Goal: Information Seeking & Learning: Learn about a topic

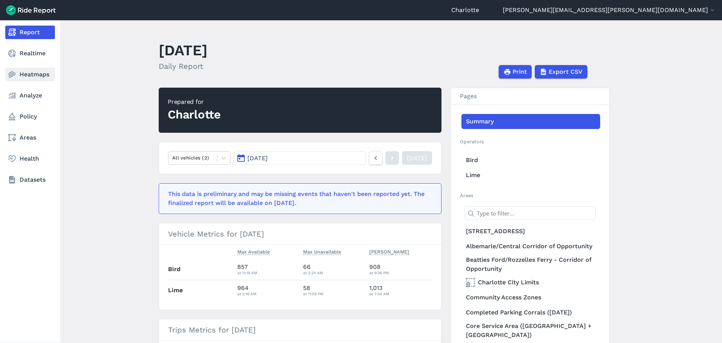
click at [32, 72] on link "Heatmaps" at bounding box center [30, 75] width 50 height 14
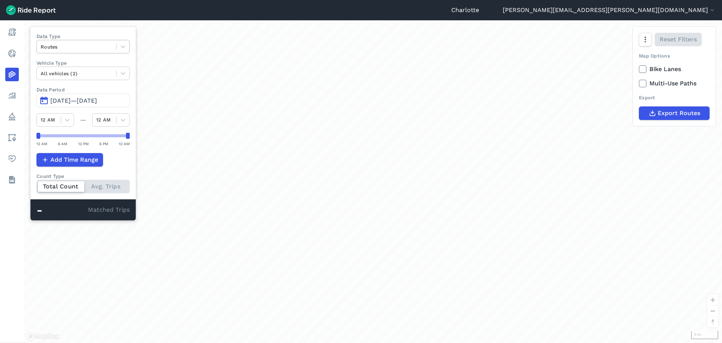
click at [76, 47] on div at bounding box center [77, 46] width 72 height 9
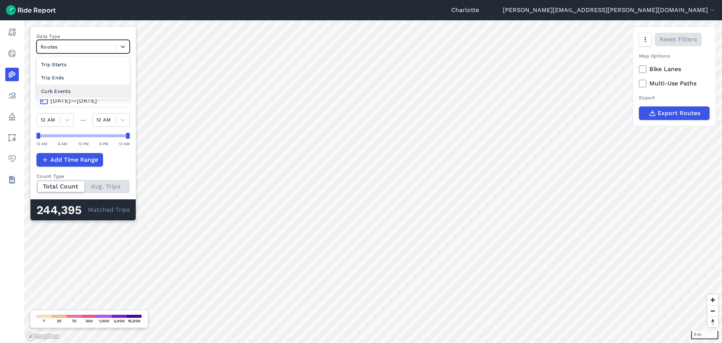
click at [68, 90] on div "Curb Events" at bounding box center [82, 91] width 93 height 13
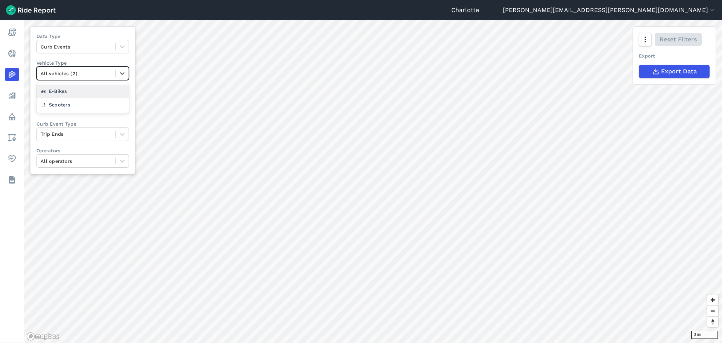
click at [81, 74] on div at bounding box center [76, 73] width 71 height 9
click at [93, 123] on label "Curb Event Type" at bounding box center [82, 123] width 93 height 7
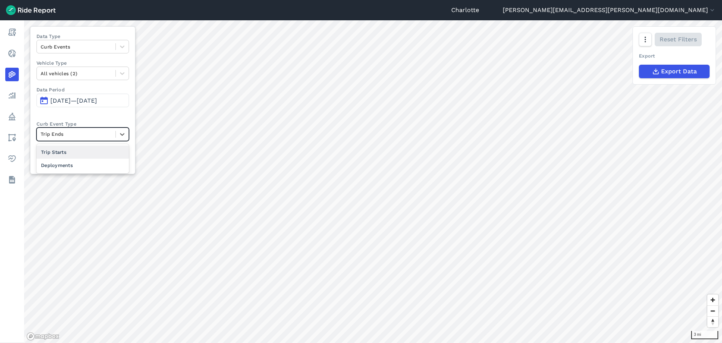
click at [103, 132] on div at bounding box center [76, 134] width 71 height 9
click at [61, 155] on div "Trip Starts" at bounding box center [82, 152] width 93 height 13
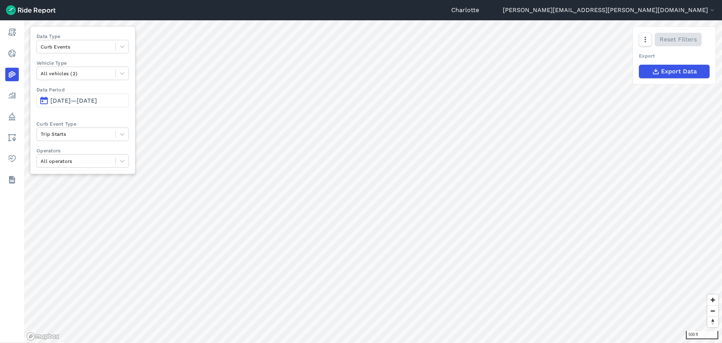
click at [76, 100] on span "[DATE]—[DATE]" at bounding box center [73, 100] width 47 height 7
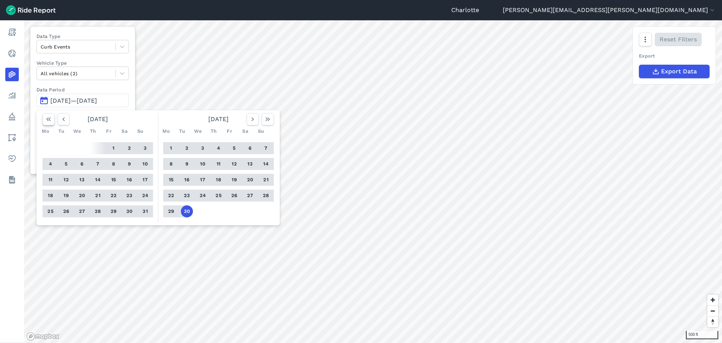
click at [47, 121] on icon "button" at bounding box center [49, 119] width 8 height 8
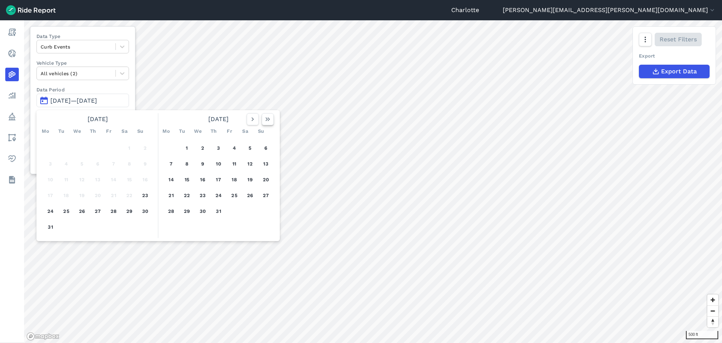
click at [264, 120] on icon "button" at bounding box center [268, 119] width 8 height 8
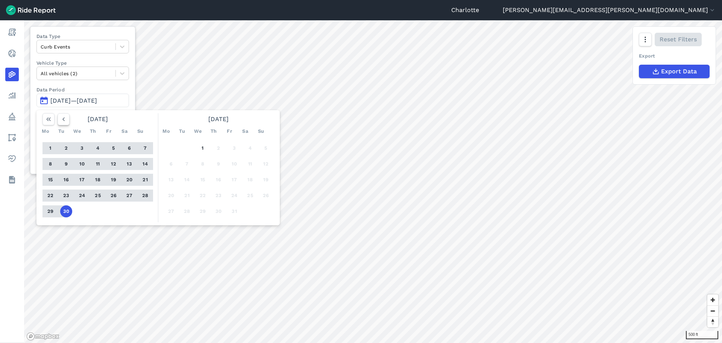
click at [64, 119] on icon "button" at bounding box center [64, 119] width 8 height 8
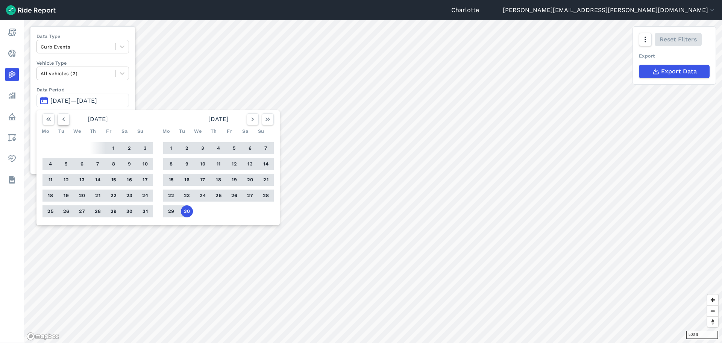
click at [64, 119] on icon "button" at bounding box center [64, 119] width 8 height 8
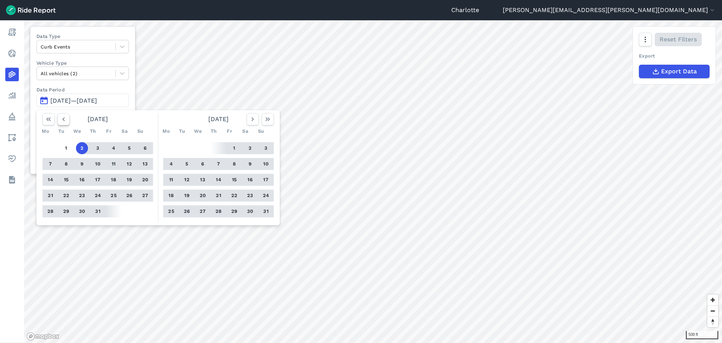
click at [64, 119] on icon "button" at bounding box center [64, 119] width 8 height 8
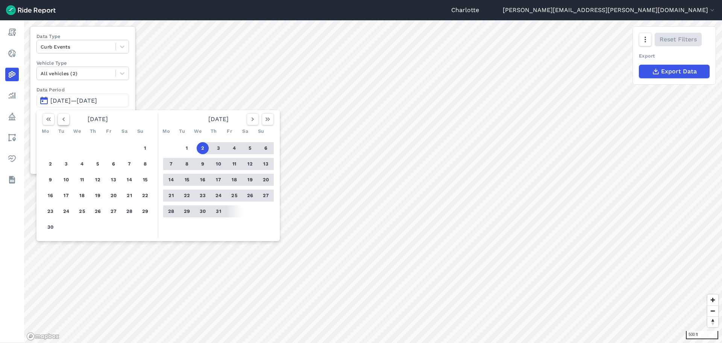
click at [64, 119] on icon "button" at bounding box center [64, 119] width 8 height 8
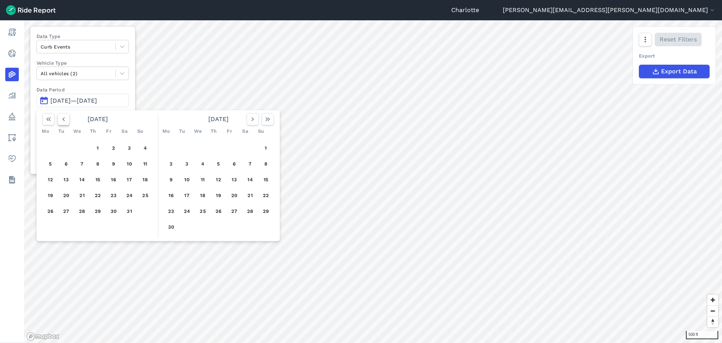
click at [64, 119] on icon "button" at bounding box center [64, 119] width 8 height 8
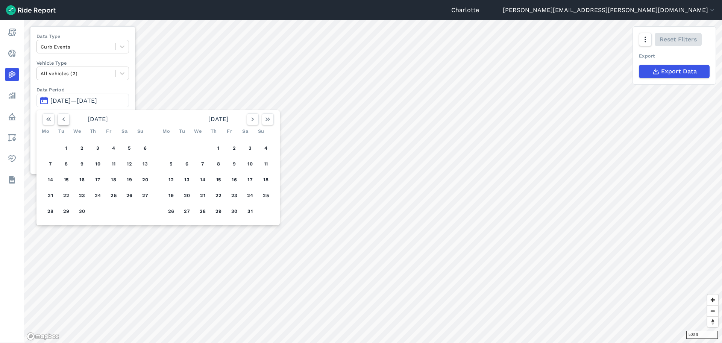
click at [64, 119] on icon "button" at bounding box center [64, 119] width 8 height 8
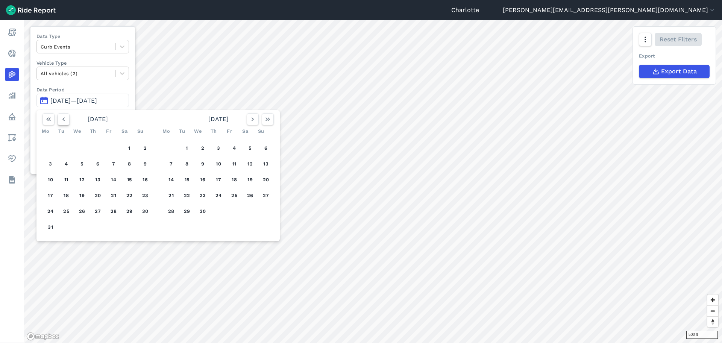
click at [64, 119] on icon "button" at bounding box center [64, 119] width 8 height 8
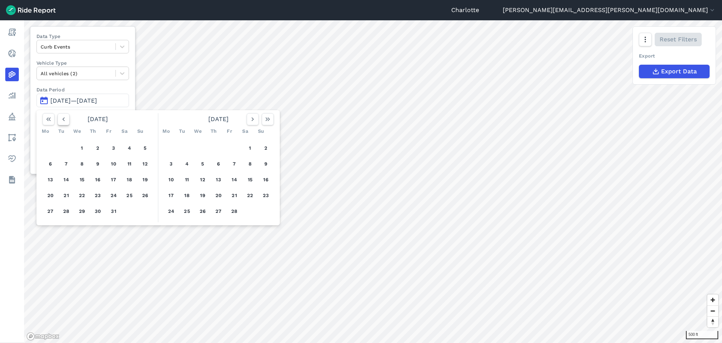
click at [64, 119] on icon "button" at bounding box center [64, 119] width 8 height 8
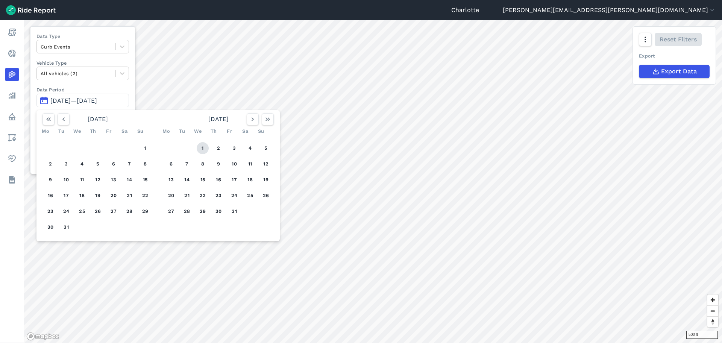
click at [207, 146] on button "1" at bounding box center [203, 148] width 12 height 12
click at [255, 121] on icon "button" at bounding box center [253, 119] width 8 height 8
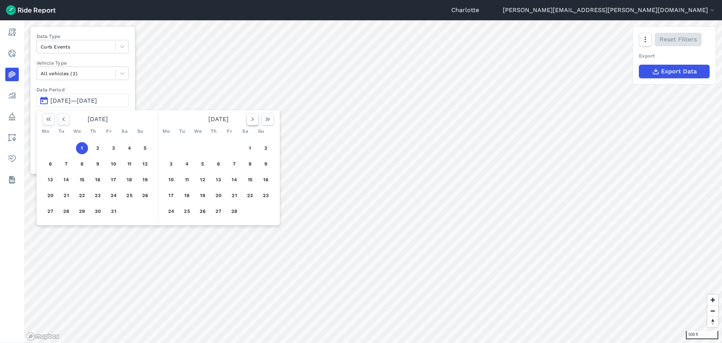
click at [255, 121] on icon "button" at bounding box center [253, 119] width 8 height 8
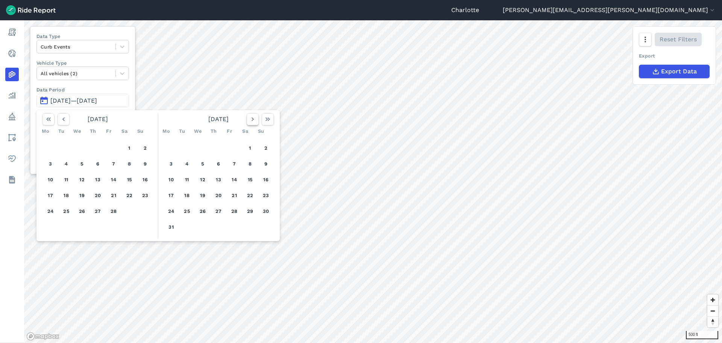
click at [255, 121] on icon "button" at bounding box center [253, 119] width 8 height 8
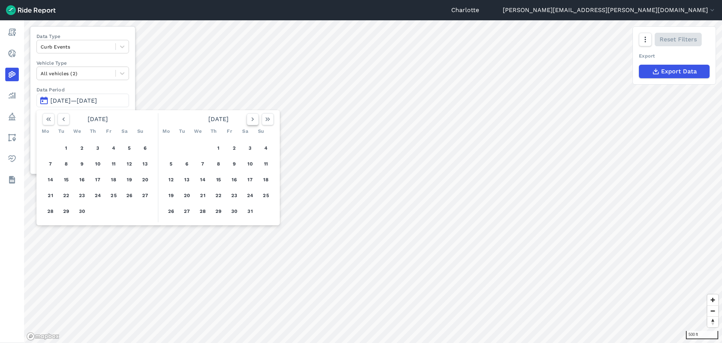
click at [255, 121] on icon "button" at bounding box center [253, 119] width 8 height 8
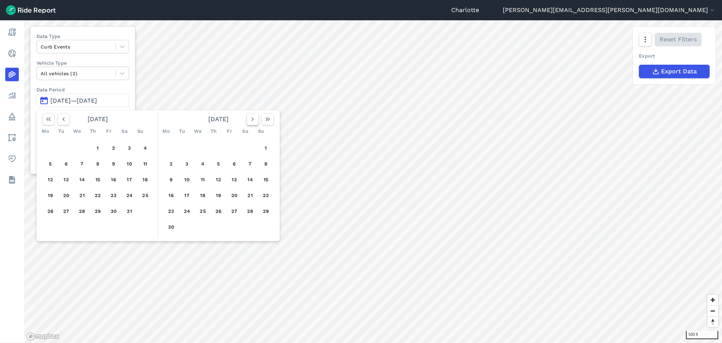
click at [255, 121] on icon "button" at bounding box center [253, 119] width 8 height 8
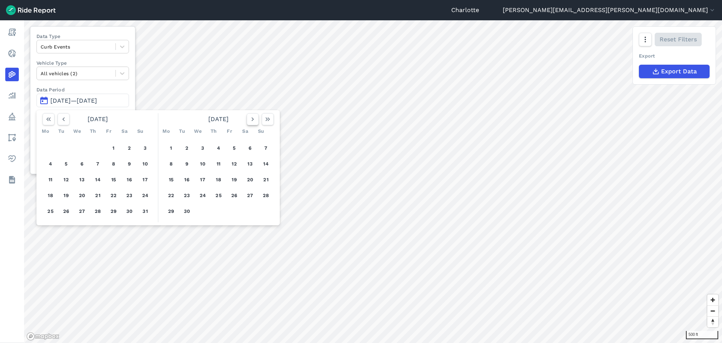
click at [255, 121] on icon "button" at bounding box center [253, 119] width 8 height 8
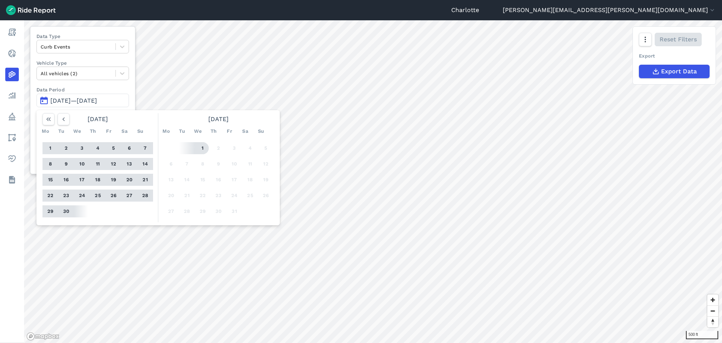
click at [202, 146] on button "1" at bounding box center [203, 148] width 12 height 12
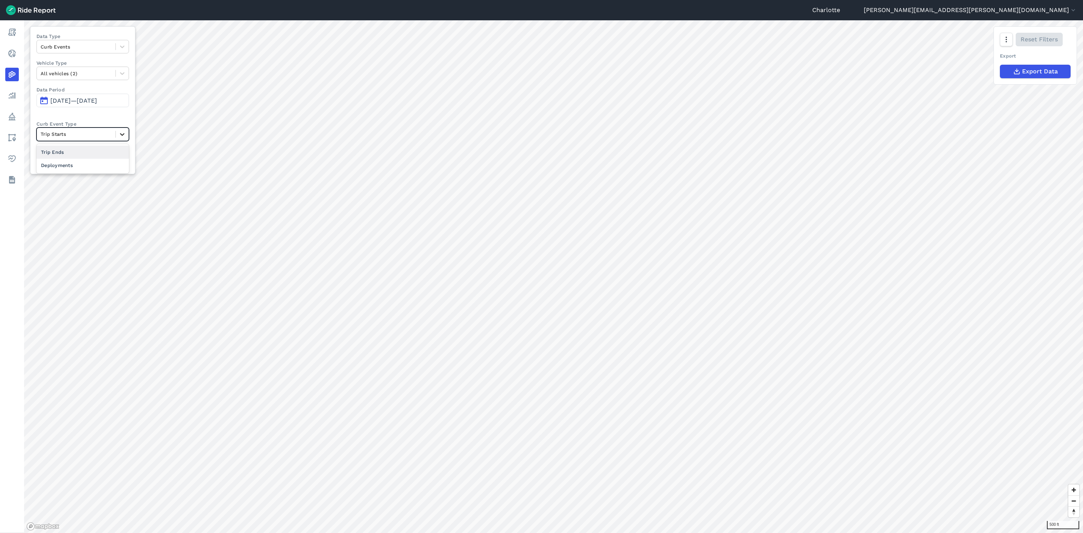
click at [124, 133] on icon at bounding box center [122, 134] width 8 height 8
click at [64, 154] on div "Trip Ends" at bounding box center [82, 152] width 93 height 13
